Goal: Information Seeking & Learning: Learn about a topic

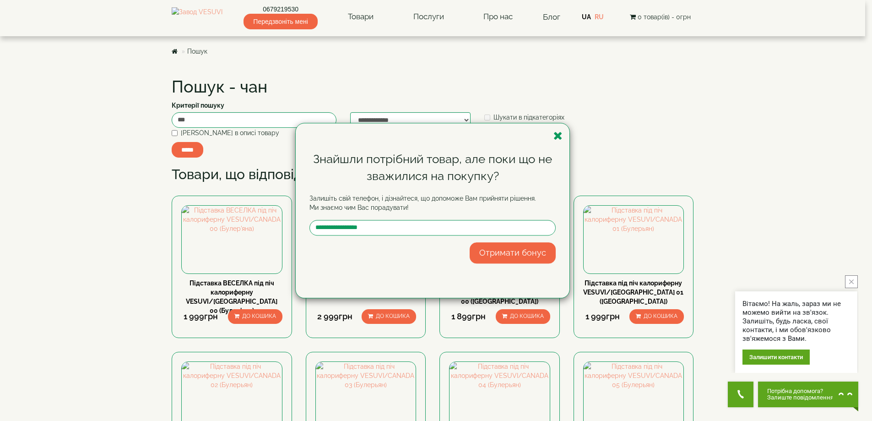
click at [229, 9] on div "Знайшли потрібний товар, але поки що не зважилися на покупку? Залишіть свій тел…" at bounding box center [436, 210] width 872 height 421
click at [211, 22] on div "Знайшли потрібний товар, але поки що не зважилися на покупку? Залишіть свій тел…" at bounding box center [436, 210] width 872 height 421
click at [558, 134] on icon "button" at bounding box center [558, 135] width 9 height 11
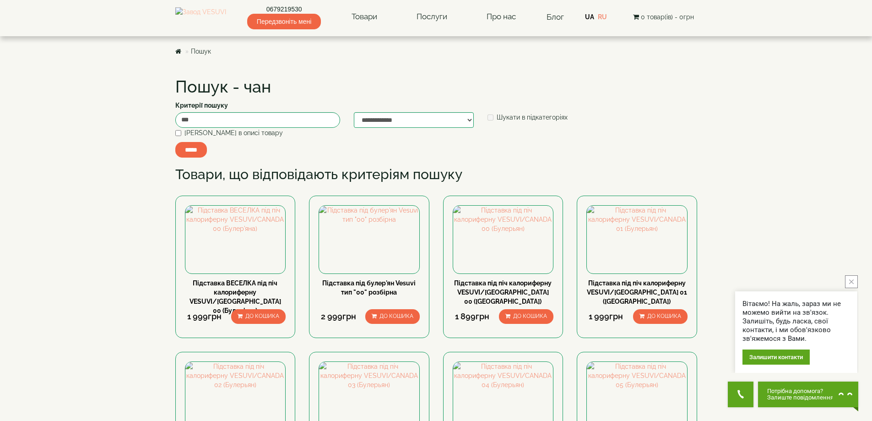
click at [200, 24] on img at bounding box center [200, 16] width 51 height 19
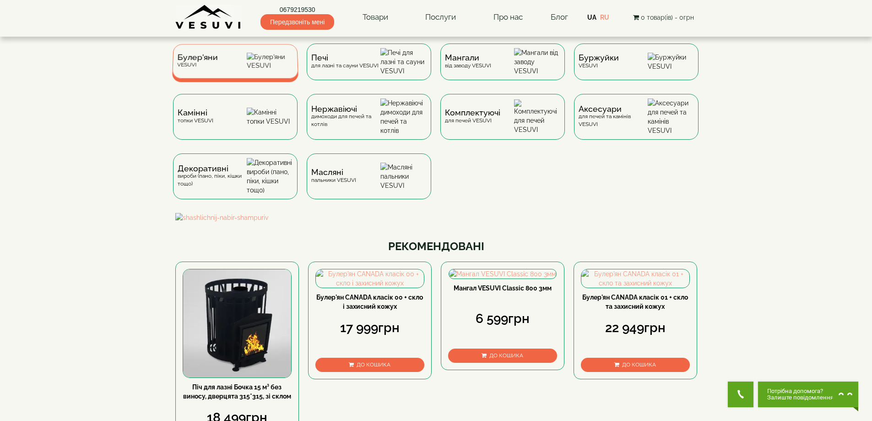
click at [224, 63] on div "Булер'яни VESUVI" at bounding box center [235, 61] width 126 height 34
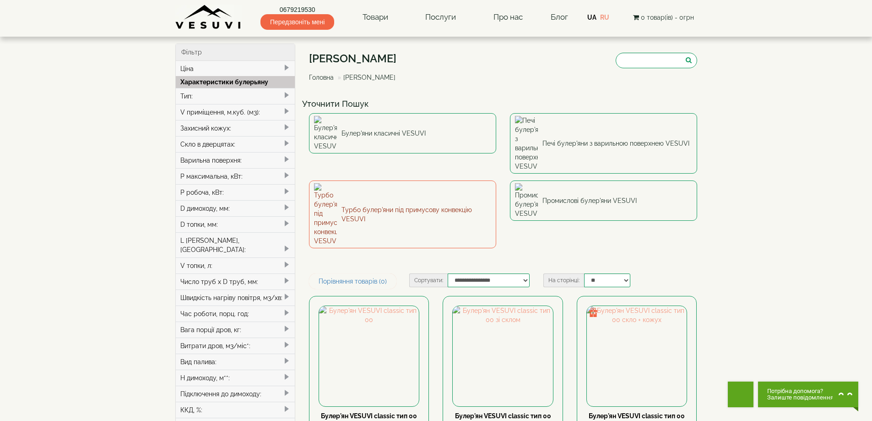
type input "*****"
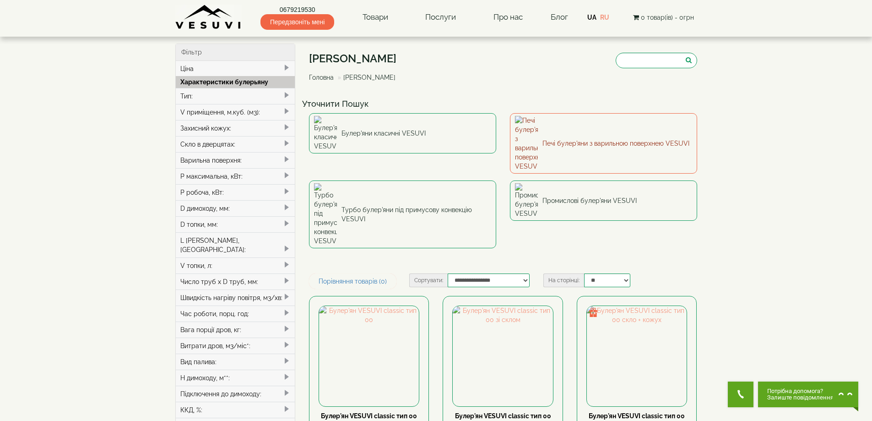
click at [570, 130] on link "Печі булер'яни з варильною поверхнею VESUVI" at bounding box center [603, 143] width 187 height 60
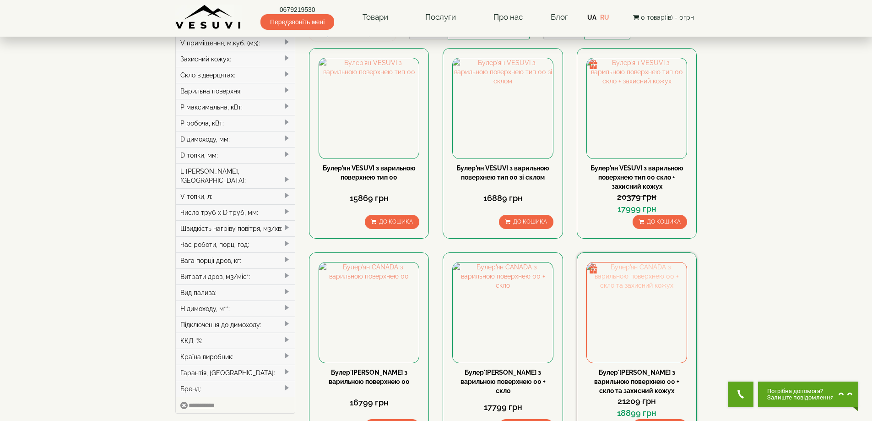
scroll to position [137, 0]
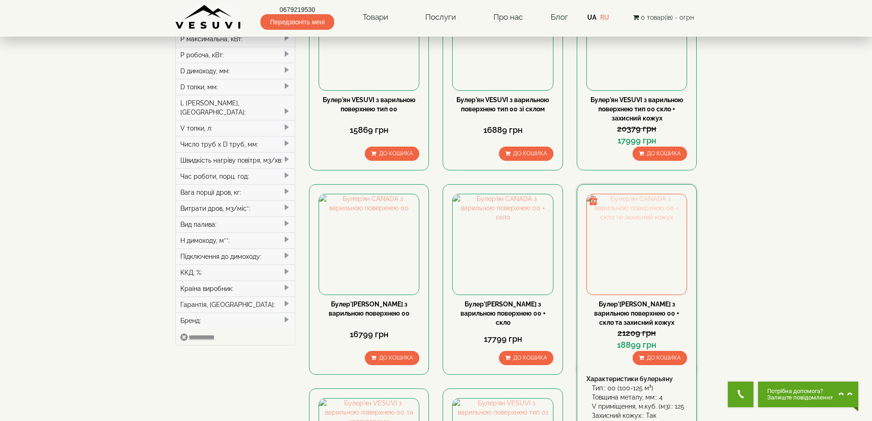
click at [619, 261] on img at bounding box center [637, 244] width 100 height 100
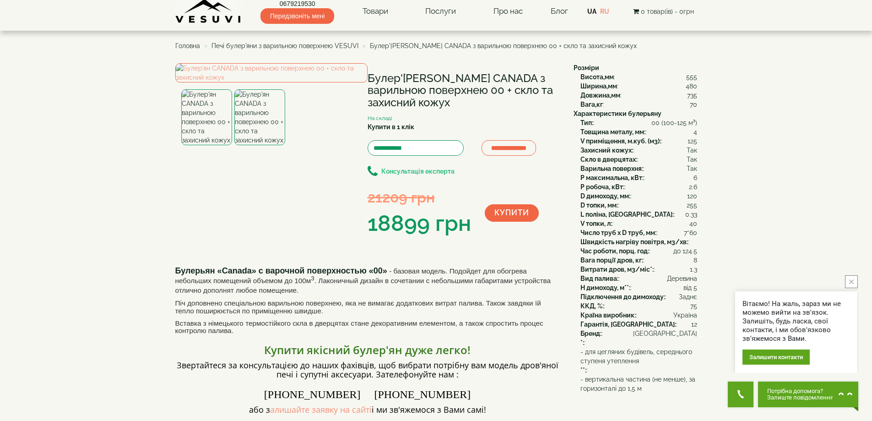
scroll to position [92, 0]
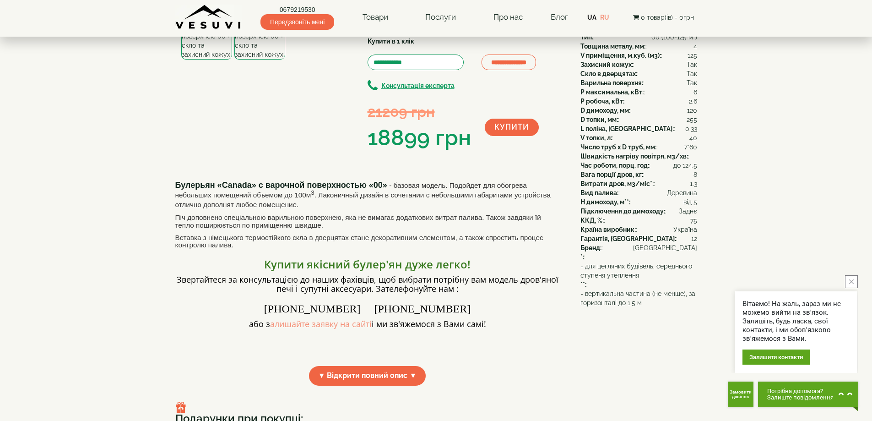
click at [595, 19] on link "UA" at bounding box center [591, 17] width 9 height 7
